Goal: Task Accomplishment & Management: Use online tool/utility

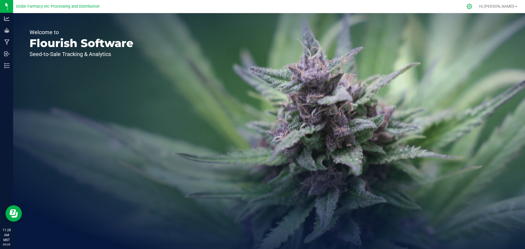
click at [474, 9] on div at bounding box center [470, 7] width 14 height 12
click at [473, 5] on div at bounding box center [470, 7] width 8 height 6
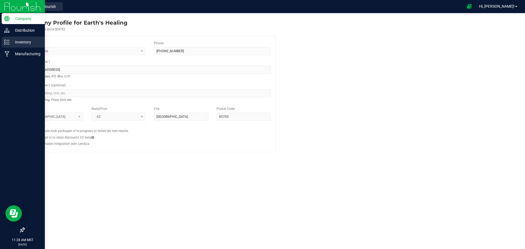
click at [2, 42] on div "Inventory" at bounding box center [23, 42] width 43 height 11
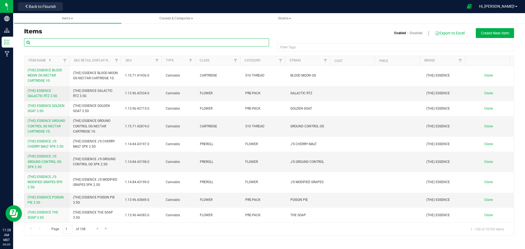
click at [151, 42] on input "text" at bounding box center [146, 42] width 245 height 8
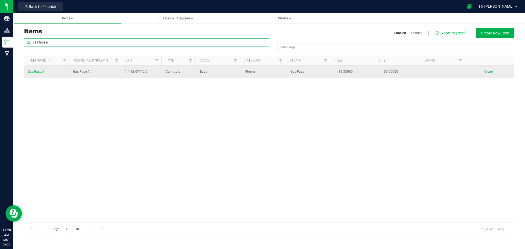
type input "gas face a"
click at [484, 71] on span "Clone" at bounding box center [488, 72] width 8 height 4
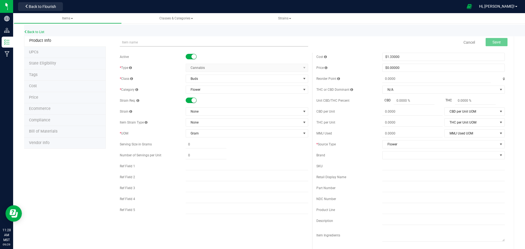
click at [133, 42] on input "text" at bounding box center [214, 42] width 188 height 8
type input "g"
type input "Banana Split"
click at [215, 110] on span "None" at bounding box center [243, 112] width 115 height 8
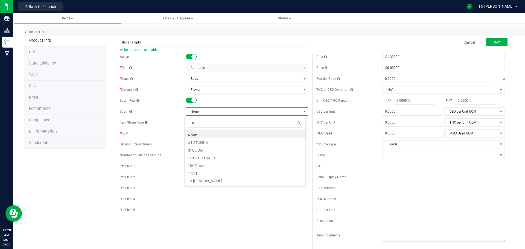
scroll to position [8, 121]
type input "Banana S"
click at [200, 141] on li "Banana Split" at bounding box center [245, 142] width 121 height 8
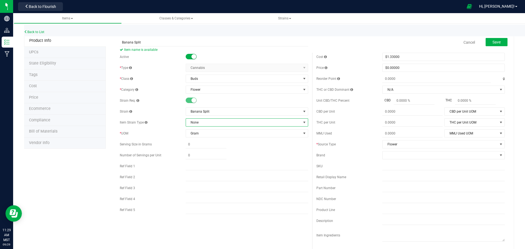
click at [207, 123] on span "None" at bounding box center [243, 123] width 115 height 8
click at [159, 44] on input "Banana Split" at bounding box center [214, 42] width 188 height 8
type input "Banana Split A"
click at [486, 40] on button "Save" at bounding box center [497, 42] width 22 height 8
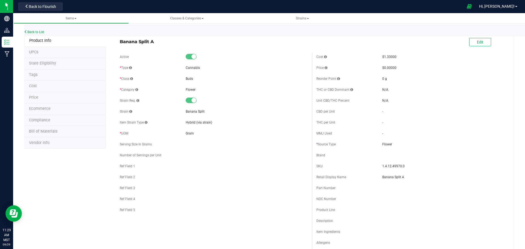
click at [38, 28] on div "Back to List" at bounding box center [286, 31] width 525 height 12
click at [37, 31] on link "Back to List" at bounding box center [34, 32] width 20 height 4
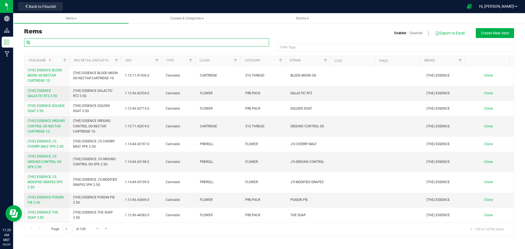
click at [106, 42] on input "text" at bounding box center [146, 42] width 245 height 8
type input "Gas face B"
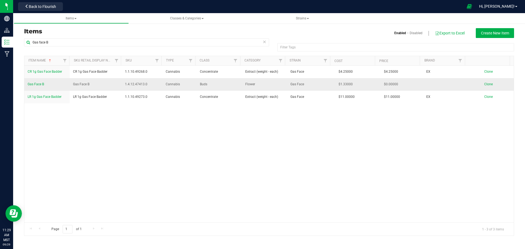
click at [486, 84] on span "Clone" at bounding box center [488, 84] width 8 height 4
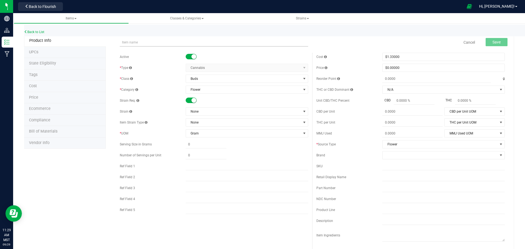
click at [141, 42] on input "text" at bounding box center [214, 42] width 188 height 8
type input "Banana Split B"
click at [200, 110] on span "None" at bounding box center [243, 112] width 115 height 8
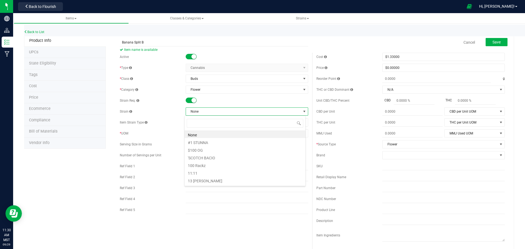
scroll to position [8, 121]
type input "[MEDICAL_DATA]"
click at [210, 154] on li "Banana Split" at bounding box center [245, 154] width 121 height 8
click at [487, 43] on button "Save" at bounding box center [497, 42] width 22 height 8
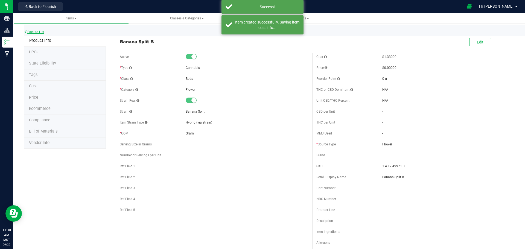
click at [41, 31] on link "Back to List" at bounding box center [34, 32] width 20 height 4
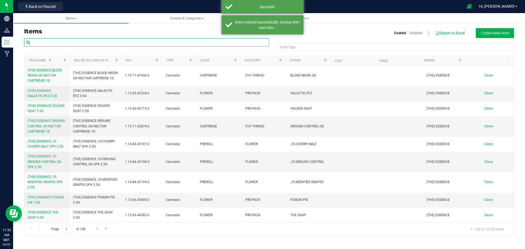
click at [52, 42] on input "text" at bounding box center [146, 42] width 245 height 8
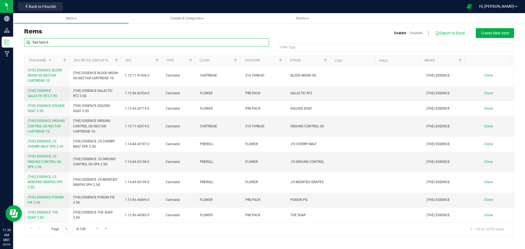
type input "Gas face A"
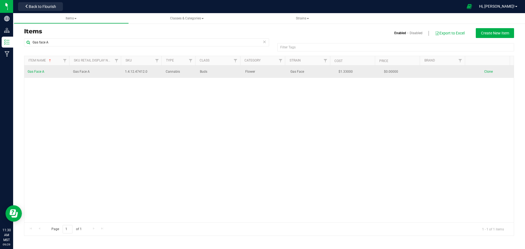
click at [484, 74] on td "Clone" at bounding box center [490, 72] width 45 height 12
click at [484, 72] on span "Clone" at bounding box center [488, 72] width 8 height 4
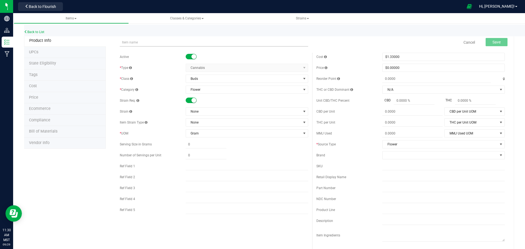
drag, startPoint x: 150, startPoint y: 45, endPoint x: 150, endPoint y: 41, distance: 3.4
click at [150, 45] on input "text" at bounding box center [214, 42] width 188 height 8
type input "Juggernaut A"
click at [193, 112] on span "None" at bounding box center [243, 112] width 115 height 8
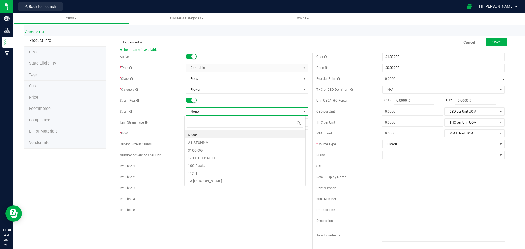
scroll to position [8, 121]
type input "Jugg"
click at [198, 133] on li "Juggernaut" at bounding box center [245, 134] width 121 height 8
click at [494, 41] on span "Save" at bounding box center [496, 42] width 8 height 4
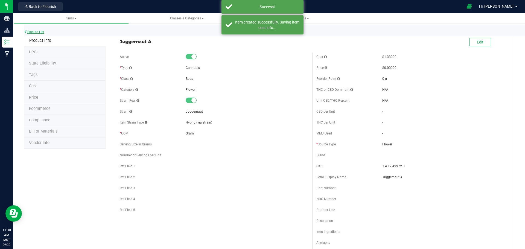
click at [35, 31] on link "Back to List" at bounding box center [34, 32] width 20 height 4
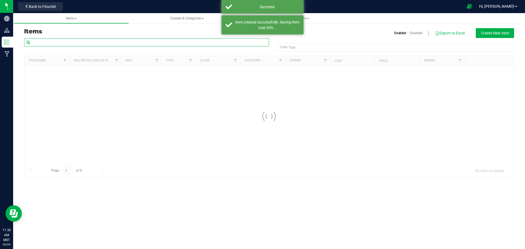
click at [98, 42] on input "text" at bounding box center [146, 42] width 245 height 8
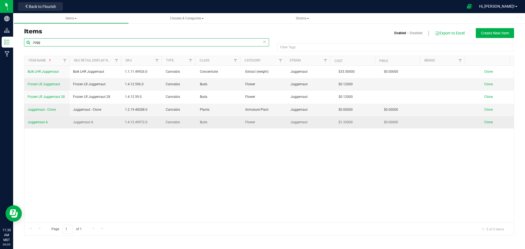
type input "Jugg"
click at [485, 121] on span "Clone" at bounding box center [488, 122] width 8 height 4
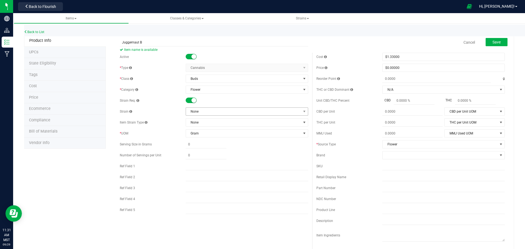
type input "Juggernaut B"
click at [202, 112] on span "None" at bounding box center [243, 112] width 115 height 8
type input "Jugg"
click at [199, 133] on li "Juggernaut" at bounding box center [245, 134] width 121 height 8
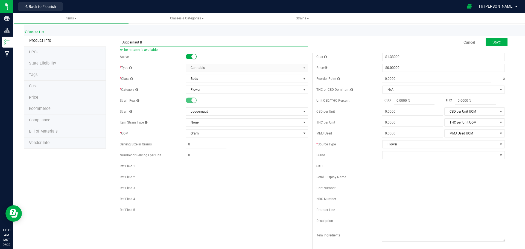
drag, startPoint x: 156, startPoint y: 40, endPoint x: 68, endPoint y: 45, distance: 88.8
click at [68, 45] on div "Product Info UPCs State Eligibility Tags Cost Price Ecommerce Compliance Bill o…" at bounding box center [269, 248] width 490 height 427
type input "Juggernaut B"
click at [488, 39] on button "Save" at bounding box center [497, 42] width 22 height 8
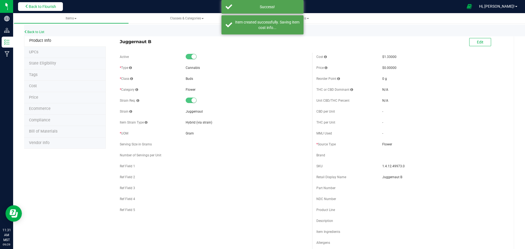
click at [43, 6] on span "Back to Flourish" at bounding box center [42, 6] width 27 height 4
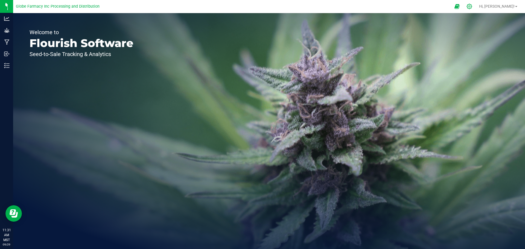
click at [476, 7] on div at bounding box center [470, 7] width 14 height 12
click at [472, 7] on icon at bounding box center [469, 6] width 5 height 5
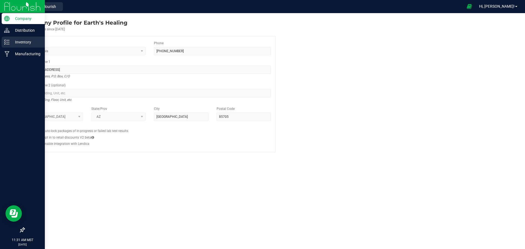
click at [5, 39] on div "Inventory" at bounding box center [23, 42] width 43 height 11
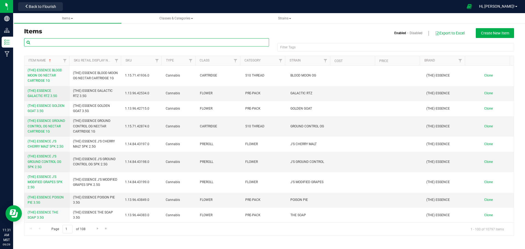
click at [190, 40] on input "text" at bounding box center [146, 42] width 245 height 8
type input "Juggernaut"
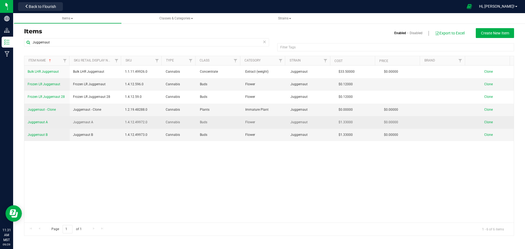
click at [486, 122] on span "Clone" at bounding box center [488, 122] width 8 height 4
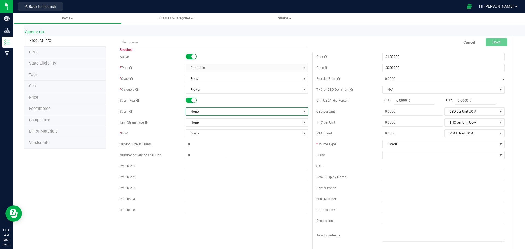
click at [206, 111] on span "None" at bounding box center [243, 112] width 115 height 8
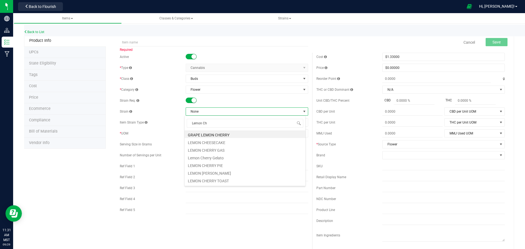
type input "Lemon Che"
click at [210, 157] on li "Lemon Cherry Gelato" at bounding box center [245, 157] width 121 height 8
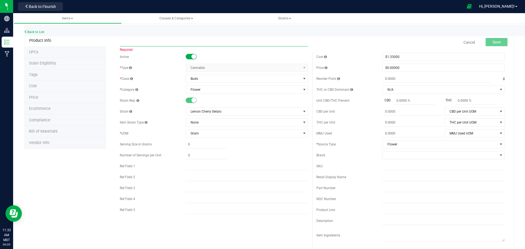
click at [140, 42] on input "text" at bounding box center [214, 42] width 188 height 8
type input "Lemon Cherry Gelato A"
click at [494, 41] on span "Save" at bounding box center [496, 42] width 8 height 4
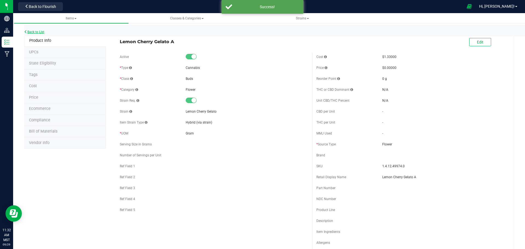
click at [39, 33] on link "Back to List" at bounding box center [34, 32] width 20 height 4
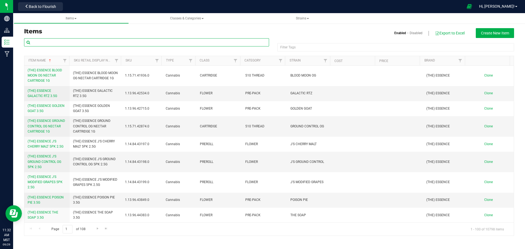
click at [65, 41] on input "text" at bounding box center [146, 42] width 245 height 8
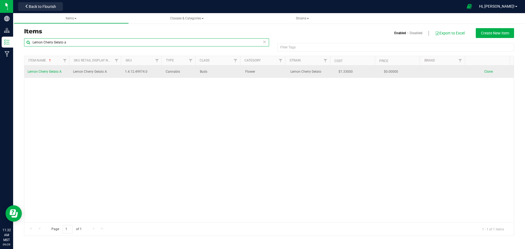
type input "Lemon Cherry Gelato a"
click at [489, 71] on link "Clone" at bounding box center [491, 72] width 14 height 4
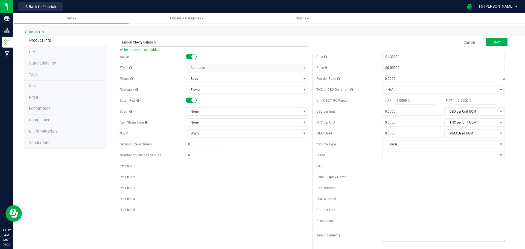
click at [169, 42] on input "Lemon Cherry Gelato A" at bounding box center [214, 42] width 188 height 8
click at [183, 46] on input "Lemon Cherry Gelato B" at bounding box center [214, 42] width 188 height 8
type input "Lemon Cherry Gelato B"
click at [206, 112] on span "None" at bounding box center [243, 112] width 115 height 8
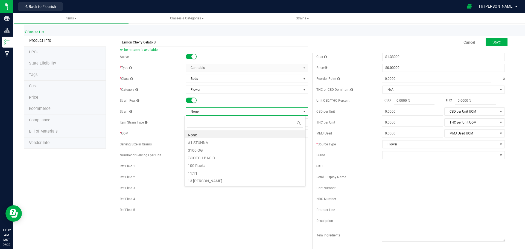
type input ":"
type input "Lemon Cherry g"
click at [204, 142] on li "Lemon Cherry Gelato" at bounding box center [245, 142] width 121 height 8
click at [492, 43] on span "Save" at bounding box center [496, 42] width 8 height 4
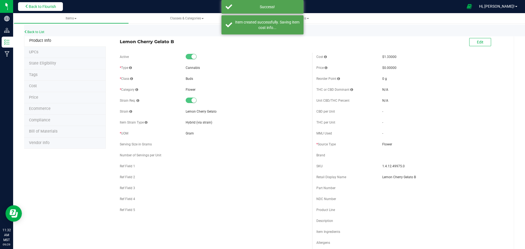
click at [39, 7] on span "Back to Flourish" at bounding box center [42, 6] width 27 height 4
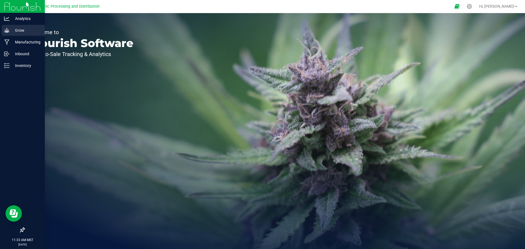
click at [13, 32] on p "Grow" at bounding box center [26, 30] width 33 height 7
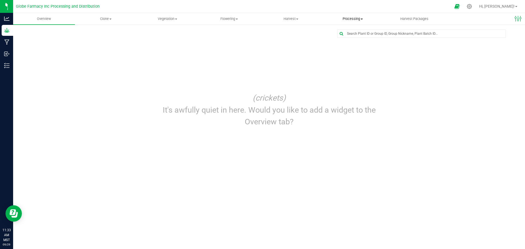
click at [343, 17] on span "Processing" at bounding box center [352, 18] width 61 height 5
click at [348, 37] on span "Processing harvests" at bounding box center [347, 39] width 51 height 5
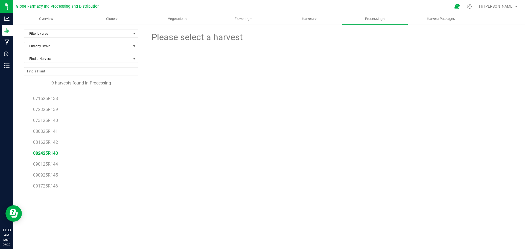
click at [51, 152] on span "082425R143" at bounding box center [45, 153] width 25 height 5
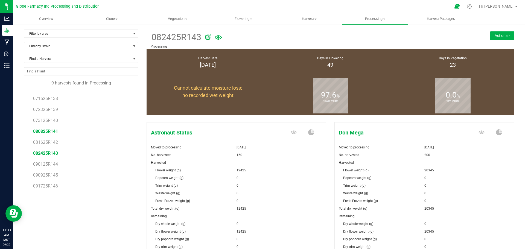
click at [51, 129] on span "080825R141" at bounding box center [45, 131] width 25 height 5
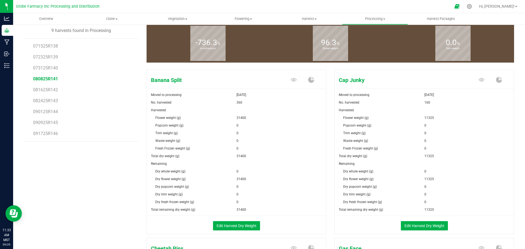
scroll to position [55, 0]
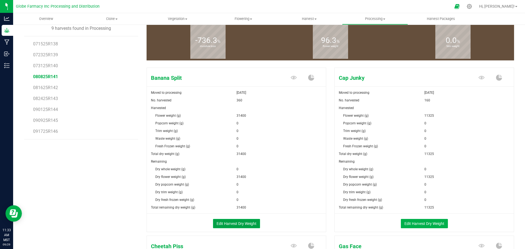
click at [229, 220] on button "Edit Harvest Dry Weight" at bounding box center [236, 223] width 47 height 9
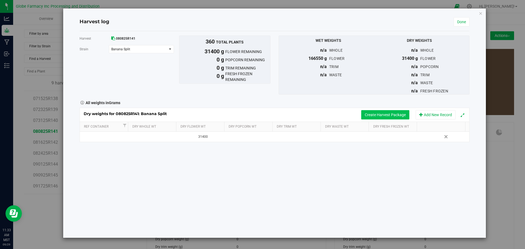
click at [381, 116] on button "Create Harvest Package" at bounding box center [385, 114] width 48 height 9
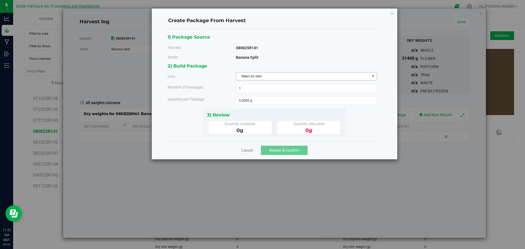
drag, startPoint x: 287, startPoint y: 78, endPoint x: 284, endPoint y: 81, distance: 4.7
click at [287, 77] on span "Select an item" at bounding box center [303, 76] width 134 height 8
